Goal: Transaction & Acquisition: Purchase product/service

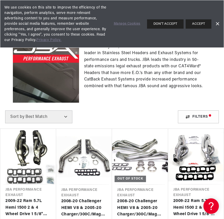
scroll to position [0, 156]
click at [166, 21] on button "DON'T ACCEPT" at bounding box center [165, 23] width 37 height 9
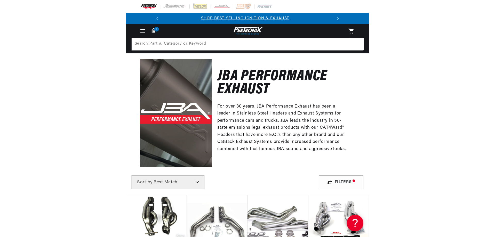
scroll to position [0, 0]
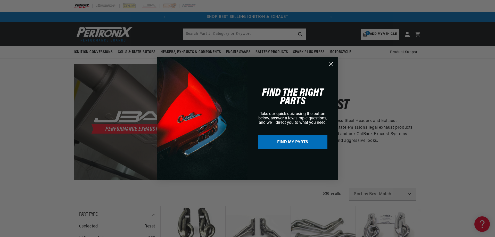
click at [224, 63] on icon "Close dialog" at bounding box center [332, 64] width 4 height 4
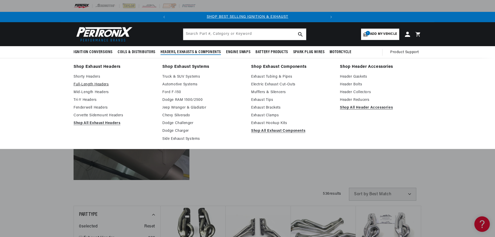
click at [100, 84] on link "Full-Length Headers" at bounding box center [115, 85] width 82 height 6
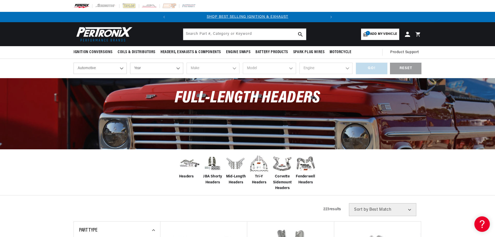
click at [111, 69] on select "Automotive Agricultural Industrial Marine Motorcycle" at bounding box center [100, 68] width 53 height 11
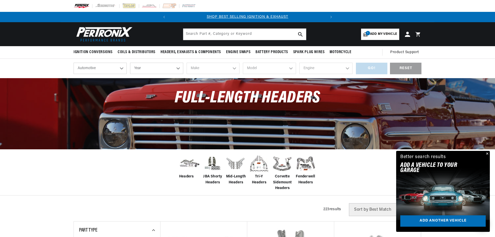
click at [150, 67] on select "Year 2024 2023 2022 2021 2020 2019 2018 2017 2016 2015 2014 2013 2012 2011 2010…" at bounding box center [156, 68] width 53 height 11
select select "2015"
click at [130, 63] on select "Year 2024 2023 2022 2021 2020 2019 2018 2017 2016 2015 2014 2013 2012 2011 2010…" at bounding box center [156, 68] width 53 height 11
select select "2015"
click at [221, 67] on select "Make Cadillac Chevrolet Chrysler Dodge Ford GMC INFINITI Jeep Nissan Ram Scion …" at bounding box center [213, 68] width 53 height 11
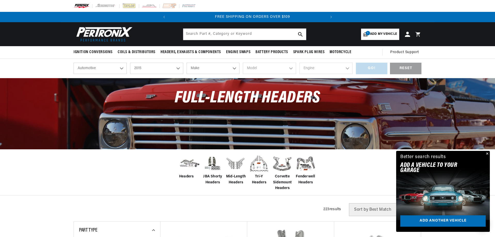
scroll to position [0, 156]
select select "Dodge"
click at [187, 63] on select "Make Cadillac Chevrolet Chrysler Dodge Ford GMC INFINITI Jeep Nissan Ram Scion …" at bounding box center [213, 68] width 53 height 11
select select "Dodge"
click at [269, 69] on select "Model Challenger Charger Durango" at bounding box center [269, 68] width 53 height 11
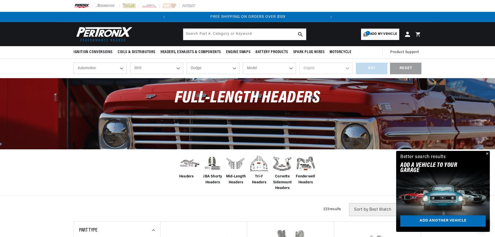
select select "Challenger"
click at [243, 63] on select "Model Challenger Charger Durango" at bounding box center [269, 68] width 53 height 11
select select "Challenger"
click at [334, 70] on select "Engine 5.7L 6.2L 6.4L" at bounding box center [325, 68] width 53 height 11
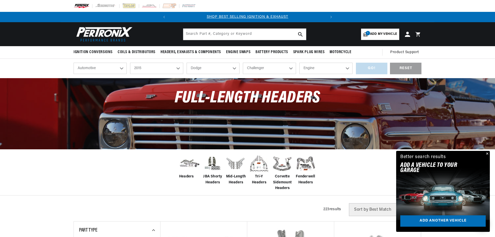
select select "5.7L"
click at [299, 63] on select "Engine 5.7L 6.2L 6.4L" at bounding box center [325, 68] width 53 height 11
select select "5.7L"
click at [375, 71] on div "GO!" at bounding box center [371, 69] width 31 height 12
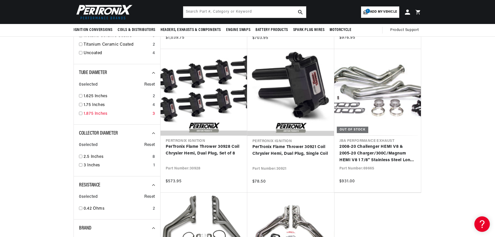
click at [96, 116] on link "1.875 Inches" at bounding box center [117, 114] width 67 height 7
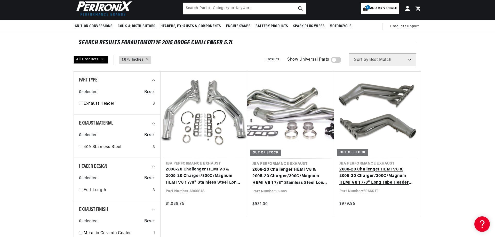
click at [389, 177] on link "2008-20 Challenger HEMI V8 & 2005-20 Charger/300C/Magnum HEMI V8 1 7/8" Long Tu…" at bounding box center [377, 176] width 76 height 20
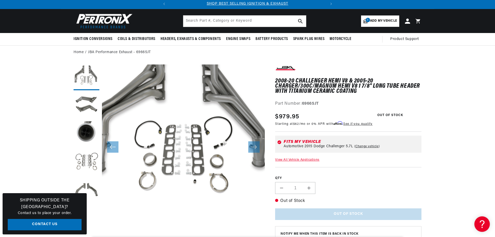
scroll to position [26, 0]
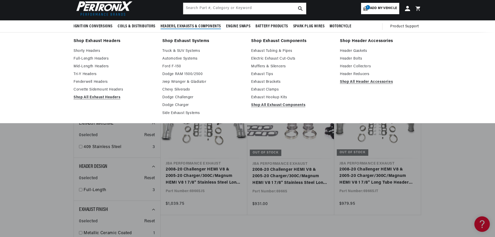
scroll to position [0, 156]
click at [182, 97] on link "Dodge Challenger" at bounding box center [203, 97] width 82 height 6
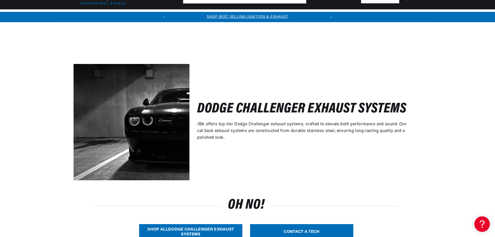
scroll to position [77, 0]
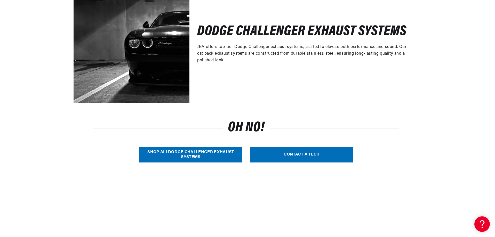
click at [196, 153] on link "SHOP ALL Dodge Challenger Exhaust Systems" at bounding box center [190, 155] width 103 height 16
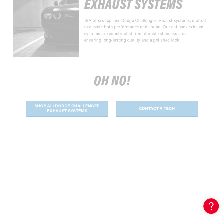
scroll to position [0, 120]
